Goal: Task Accomplishment & Management: Use online tool/utility

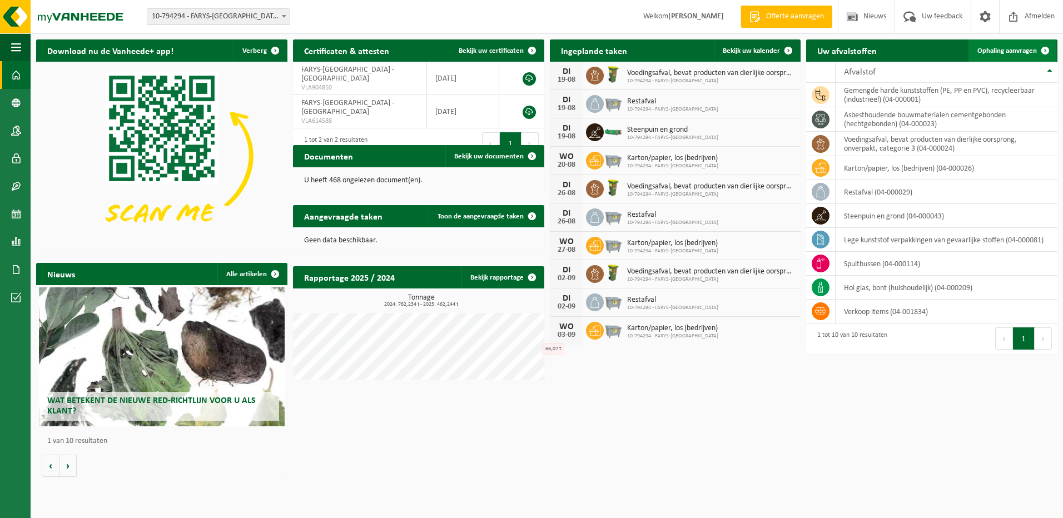
click at [1016, 49] on span "Ophaling aanvragen" at bounding box center [1008, 50] width 60 height 7
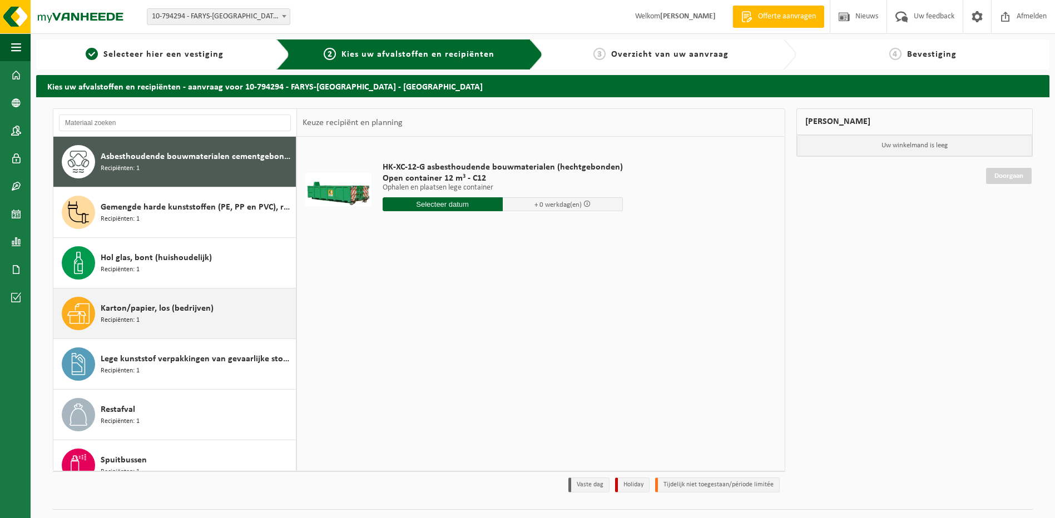
scroll to position [121, 0]
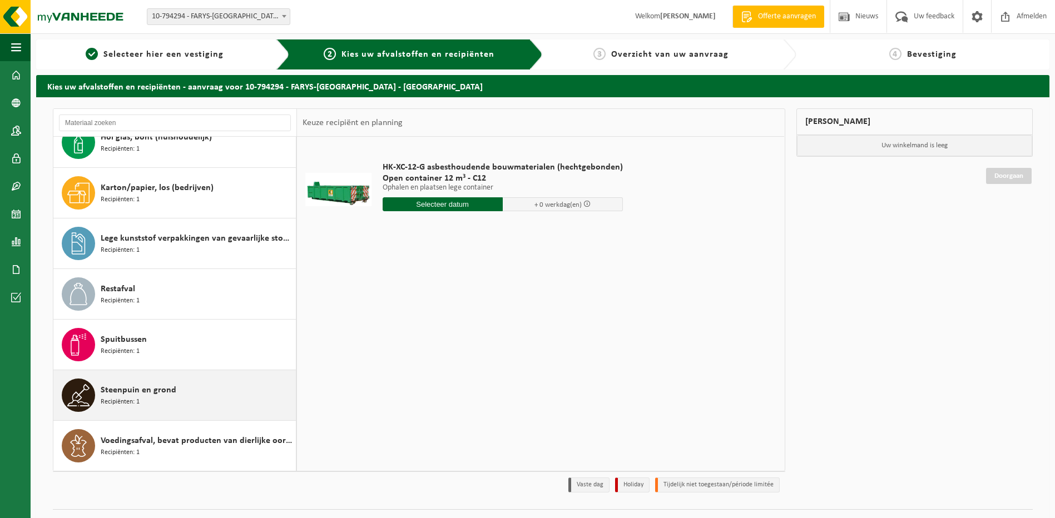
click at [125, 399] on span "Recipiënten: 1" at bounding box center [120, 402] width 39 height 11
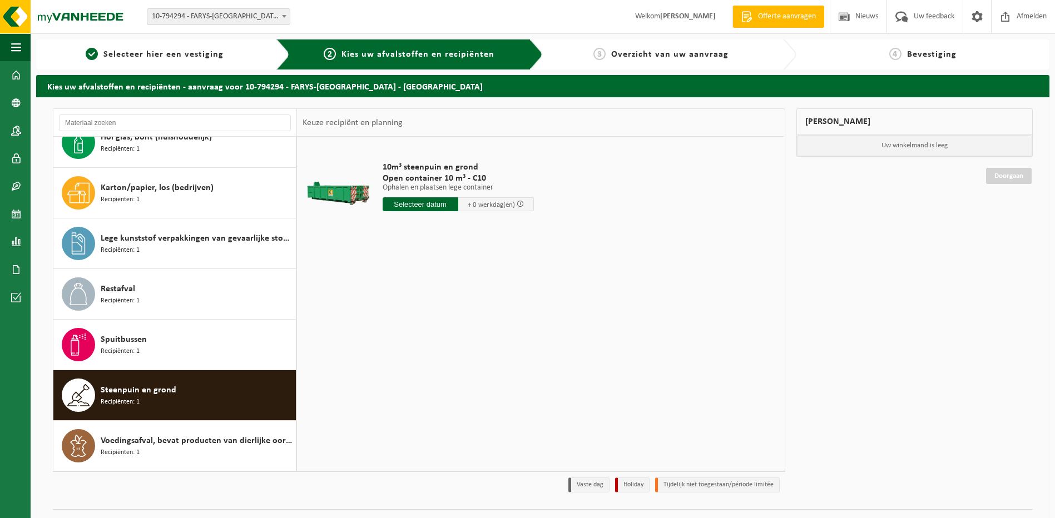
click at [418, 206] on input "text" at bounding box center [421, 204] width 76 height 14
click at [431, 321] on div "20" at bounding box center [431, 321] width 19 height 18
type input "Van 2025-08-20"
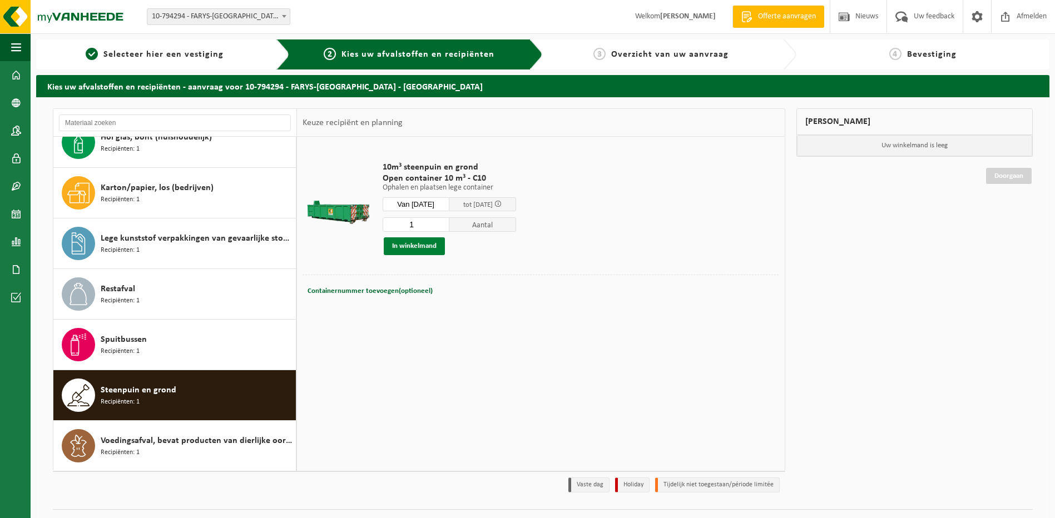
click at [415, 250] on button "In winkelmand" at bounding box center [414, 246] width 61 height 18
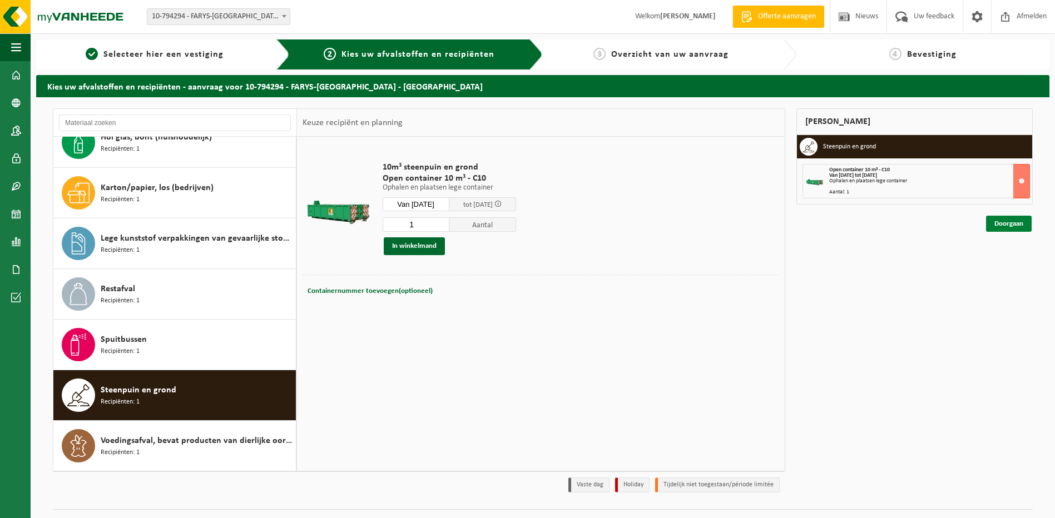
click at [1022, 224] on link "Doorgaan" at bounding box center [1009, 224] width 46 height 16
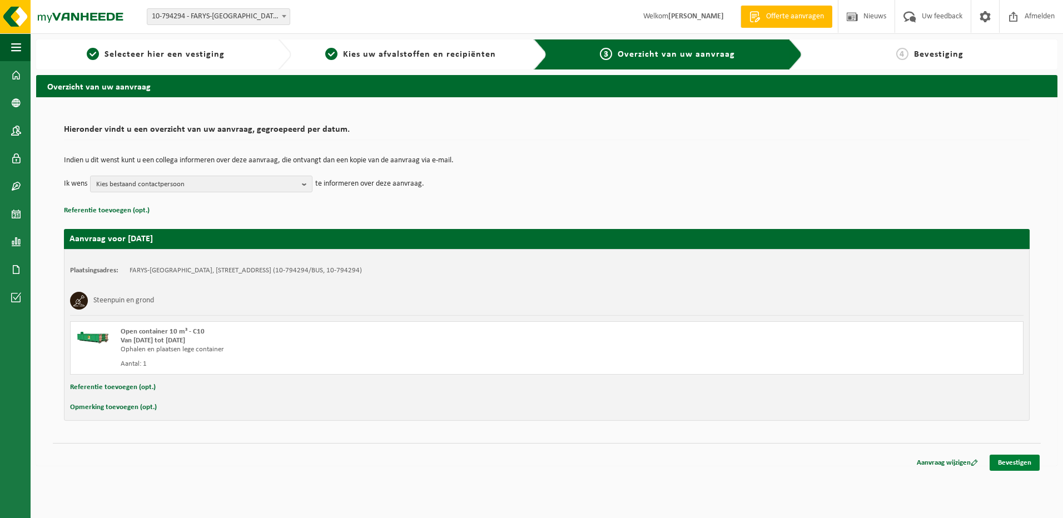
click at [1024, 459] on link "Bevestigen" at bounding box center [1015, 463] width 50 height 16
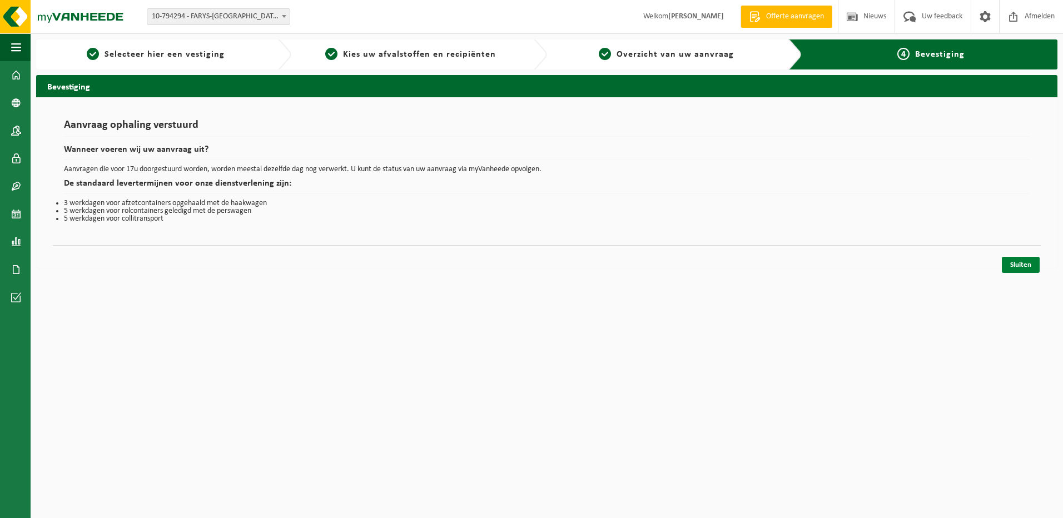
click at [1017, 260] on link "Sluiten" at bounding box center [1021, 265] width 38 height 16
